Goal: Find contact information: Find contact information

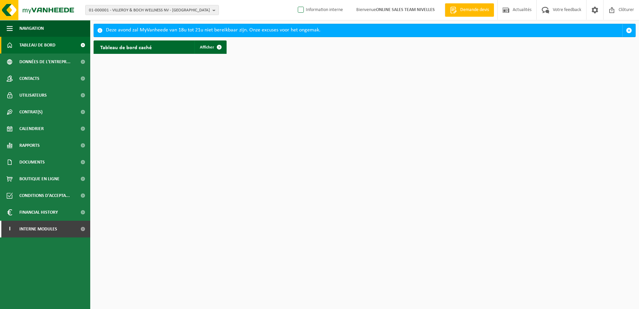
click at [300, 12] on label "Information interne" at bounding box center [319, 10] width 46 height 10
click at [295, 0] on input "Information interne" at bounding box center [295, 0] width 0 height 0
checkbox input "true"
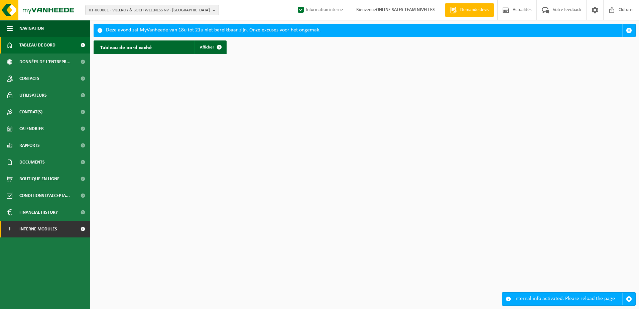
click at [83, 231] on span at bounding box center [82, 228] width 15 height 17
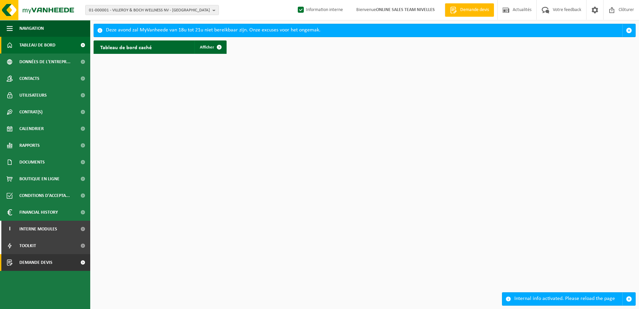
click at [77, 259] on span at bounding box center [82, 262] width 15 height 17
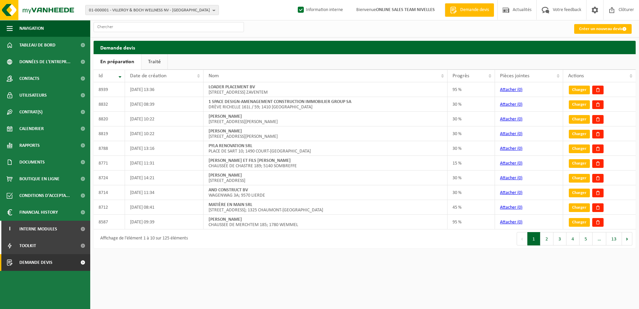
drag, startPoint x: 162, startPoint y: 63, endPoint x: 255, endPoint y: 169, distance: 140.6
click at [162, 63] on link "Traité" at bounding box center [154, 61] width 26 height 15
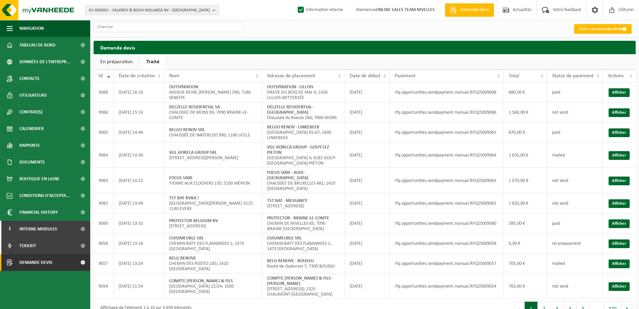
click at [210, 11] on button "01-000001 - VILLEROY & BOCH WELLNESS NV - ROESELARE" at bounding box center [152, 10] width 134 height 10
type input "10-951224"
click at [148, 33] on li "10-951224 - LYNX PROJECTS BVBA - EVERE" at bounding box center [152, 31] width 130 height 8
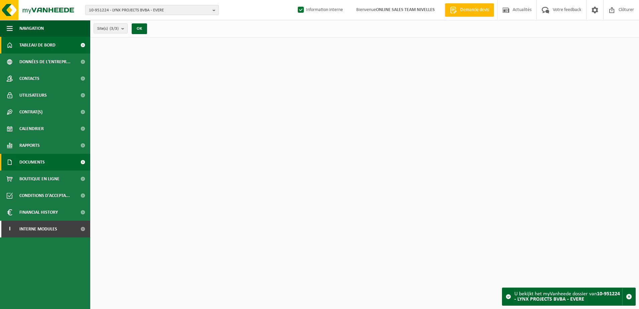
click at [52, 157] on link "Documents" at bounding box center [45, 162] width 90 height 17
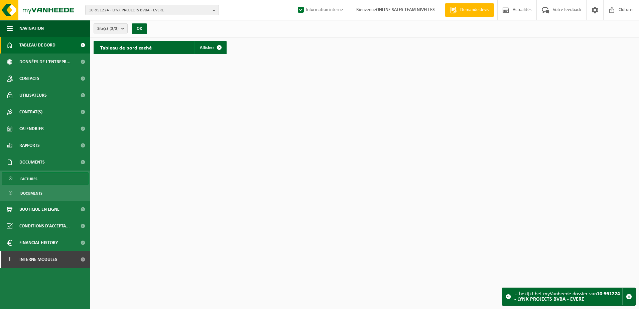
click at [51, 181] on link "Factures" at bounding box center [45, 178] width 87 height 13
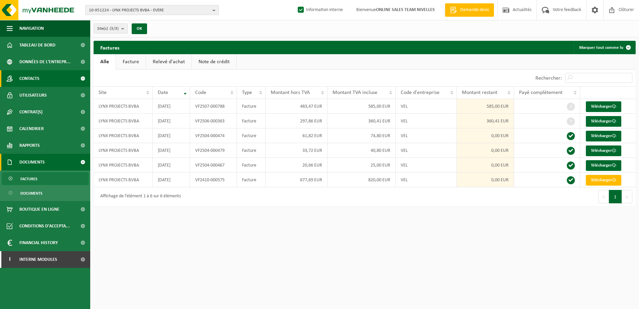
click at [49, 79] on link "Contacts" at bounding box center [45, 78] width 90 height 17
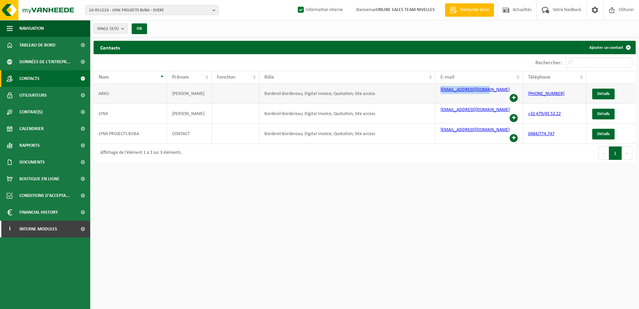
drag, startPoint x: 487, startPoint y: 91, endPoint x: 436, endPoint y: 92, distance: 51.8
click at [436, 92] on td "info@lynxprojects.be" at bounding box center [479, 94] width 88 height 20
copy link "info@lynxprojects.be"
click at [43, 159] on span "Documents" at bounding box center [31, 162] width 25 height 17
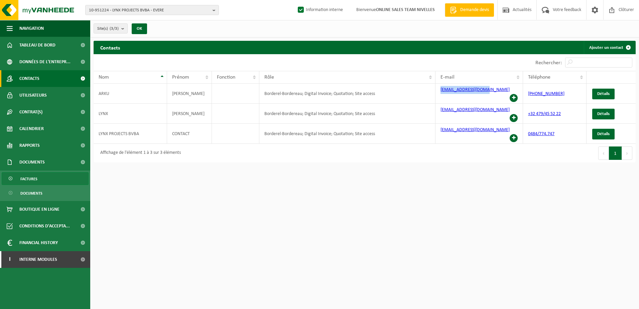
click at [47, 181] on link "Factures" at bounding box center [45, 178] width 87 height 13
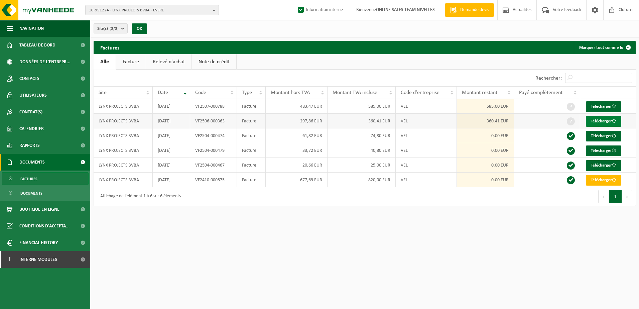
click at [602, 120] on link "Télécharger" at bounding box center [603, 121] width 35 height 11
click at [213, 12] on b "button" at bounding box center [215, 9] width 6 height 9
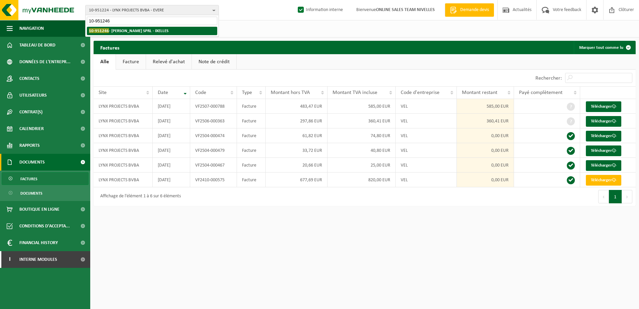
type input "10-951246"
click at [161, 32] on li "10-951246 - MAGER SPRL - IXELLES" at bounding box center [152, 31] width 130 height 8
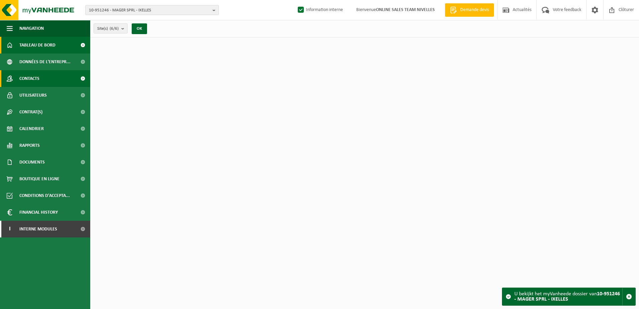
click at [33, 78] on span "Contacts" at bounding box center [29, 78] width 20 height 17
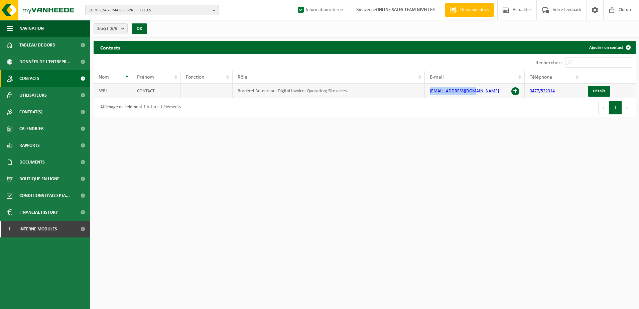
drag, startPoint x: 479, startPoint y: 89, endPoint x: 428, endPoint y: 90, distance: 50.8
click at [428, 90] on td "[EMAIL_ADDRESS][DOMAIN_NAME]" at bounding box center [475, 91] width 100 height 15
drag, startPoint x: 551, startPoint y: 253, endPoint x: 309, endPoint y: 240, distance: 242.9
click at [549, 252] on html "10-951246 - MAGER SPRL - IXELLES 10-951246 - MAGER SPRL - IXELLES 10-956986 - M…" at bounding box center [319, 154] width 639 height 309
